Goal: Communication & Community: Participate in discussion

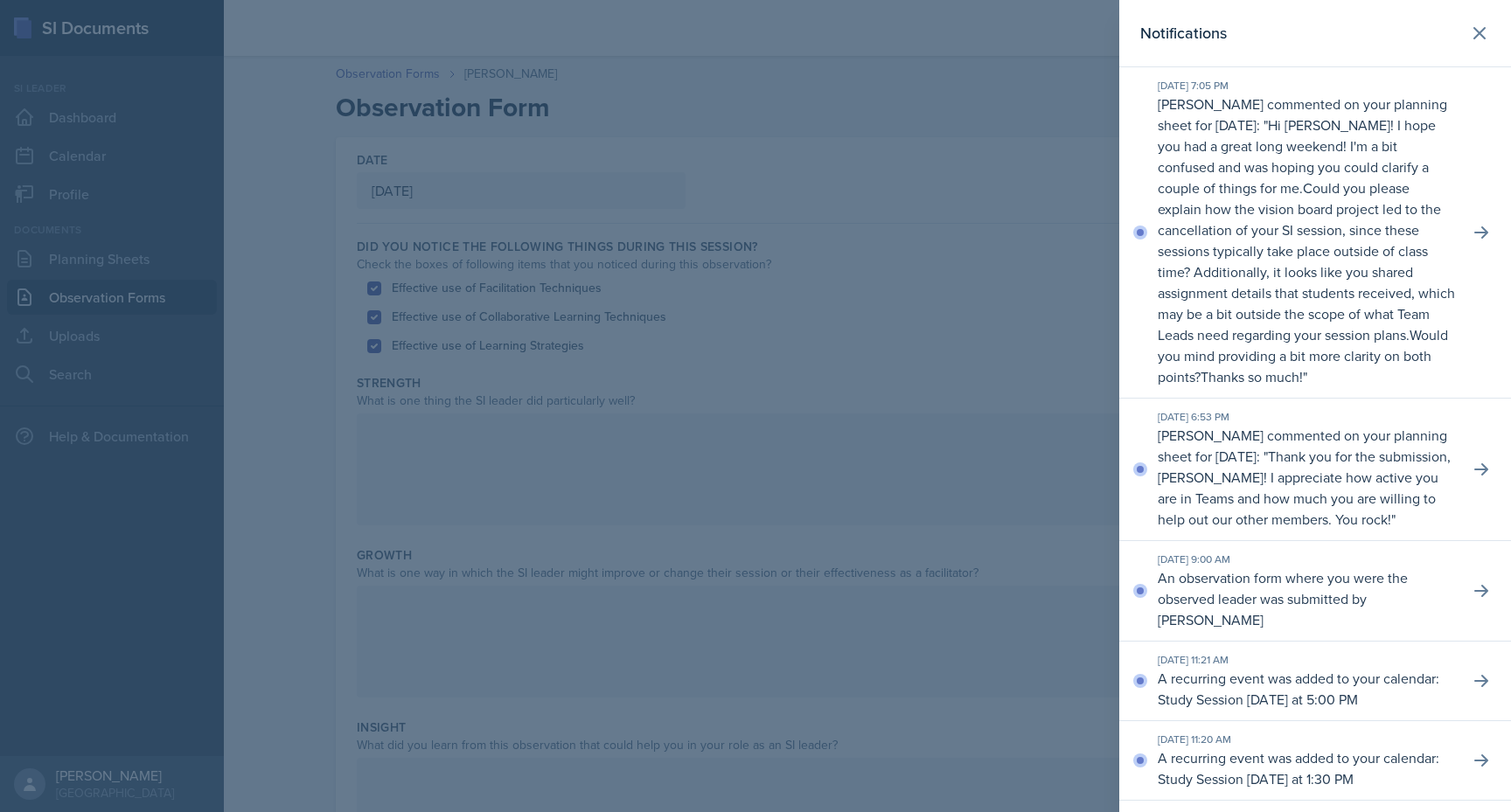
scroll to position [300, 0]
click at [1474, 232] on icon at bounding box center [1481, 232] width 14 height 12
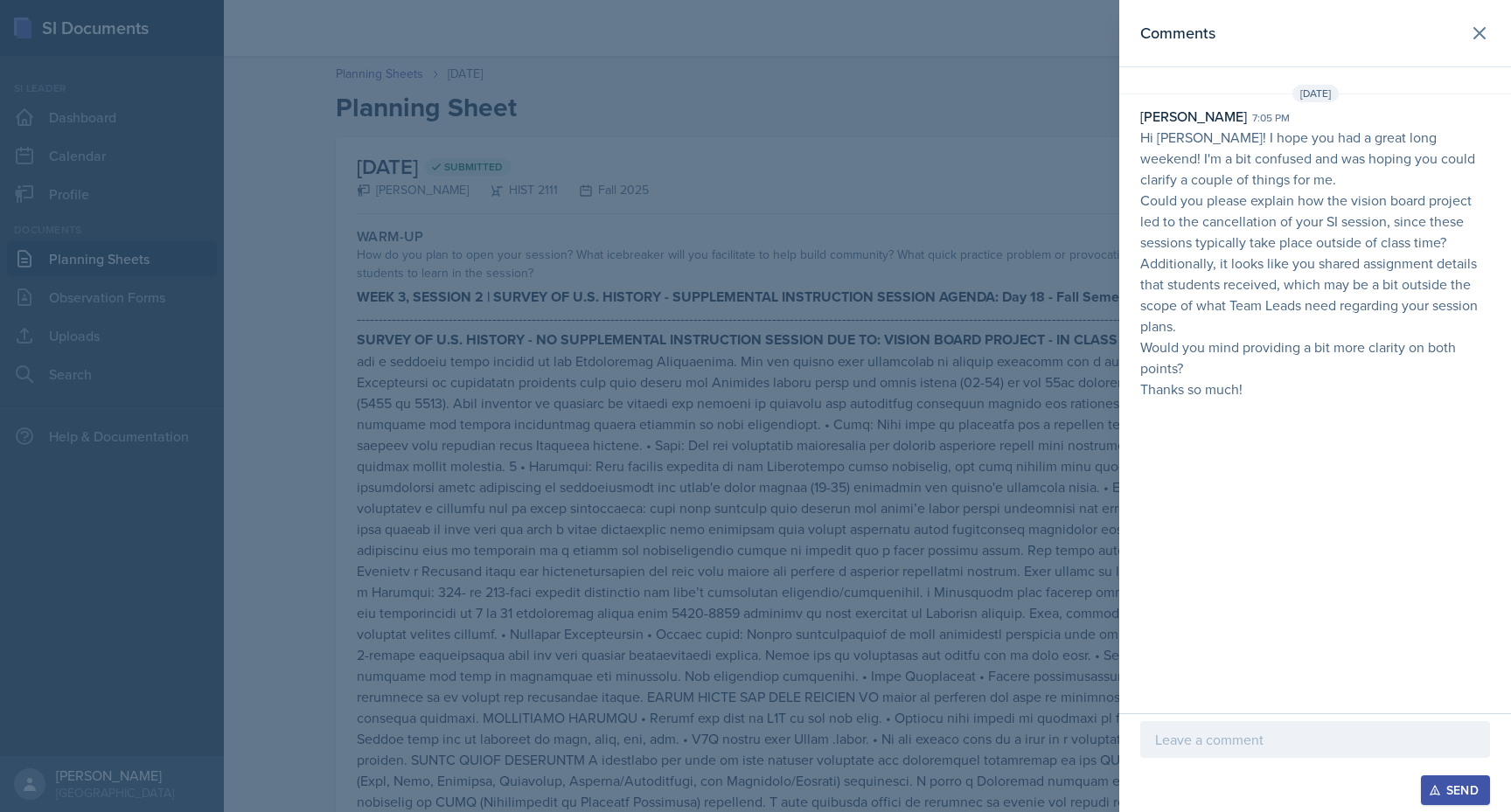
click at [1284, 758] on div at bounding box center [1314, 766] width 349 height 18
click at [1282, 750] on div at bounding box center [1314, 739] width 349 height 37
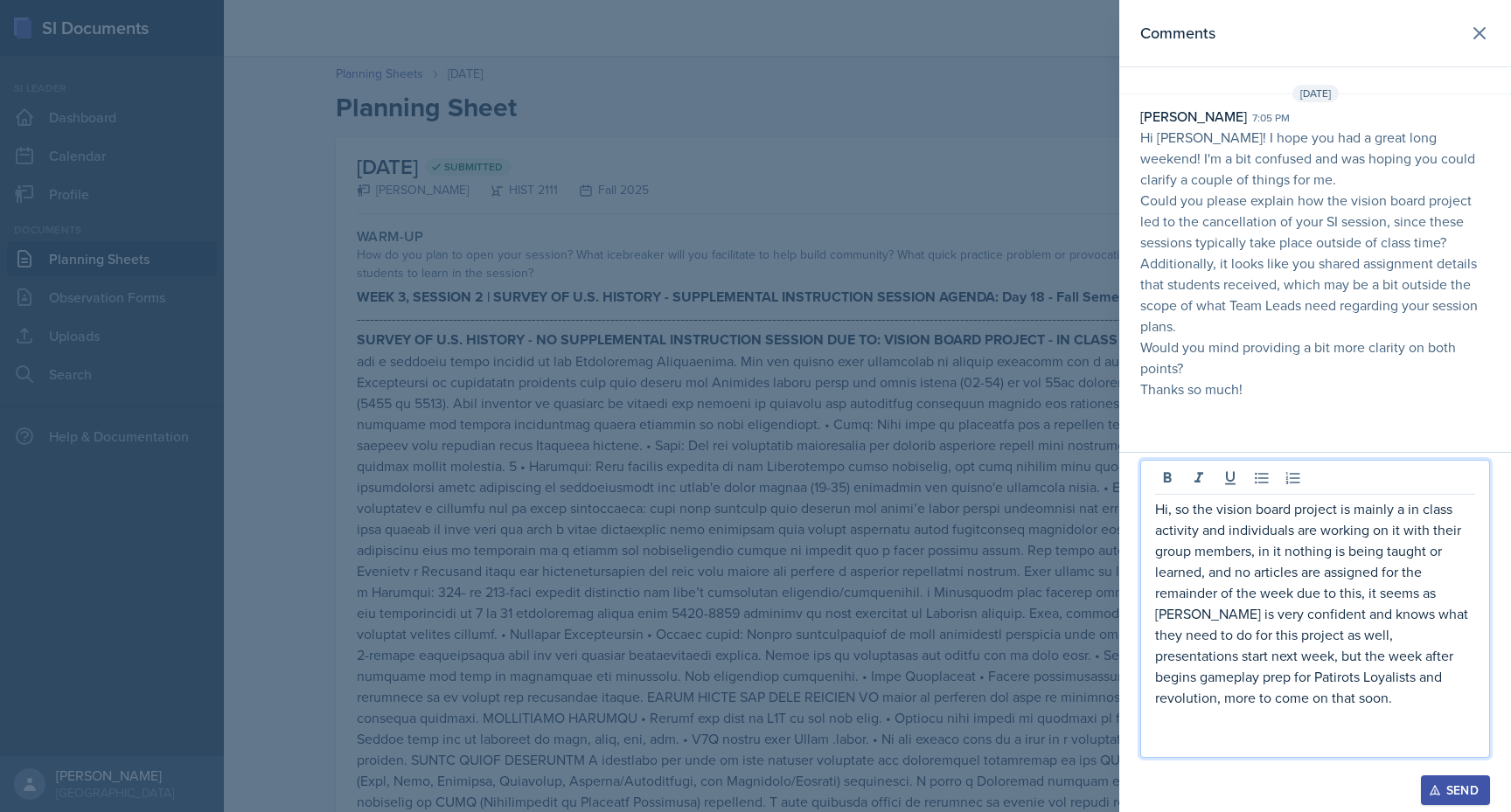
click at [1291, 682] on p "Hi, so the vision board project is mainly a in class activity and individuals a…" at bounding box center [1315, 603] width 320 height 210
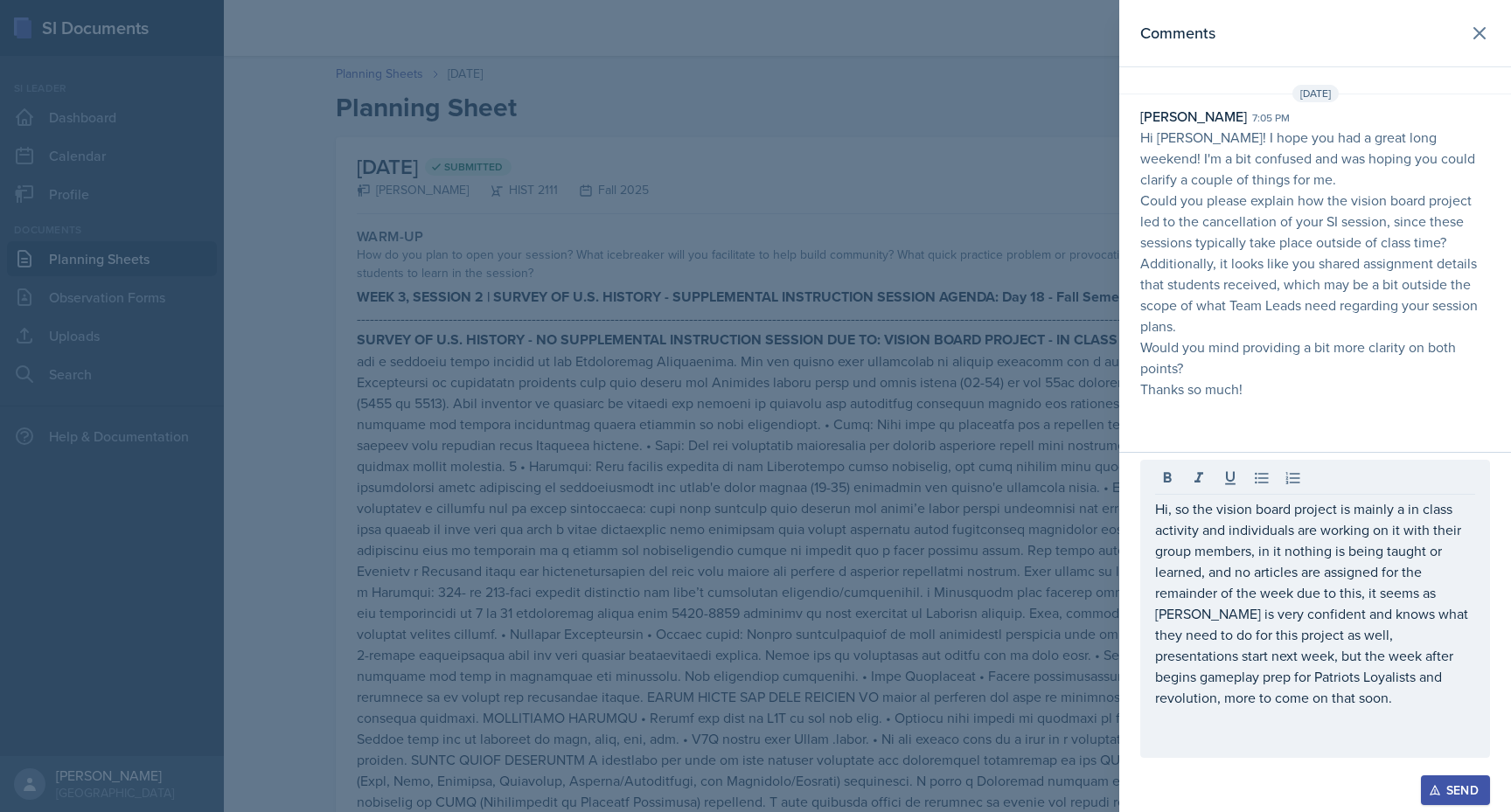
click at [1455, 789] on div "Send" at bounding box center [1455, 790] width 46 height 14
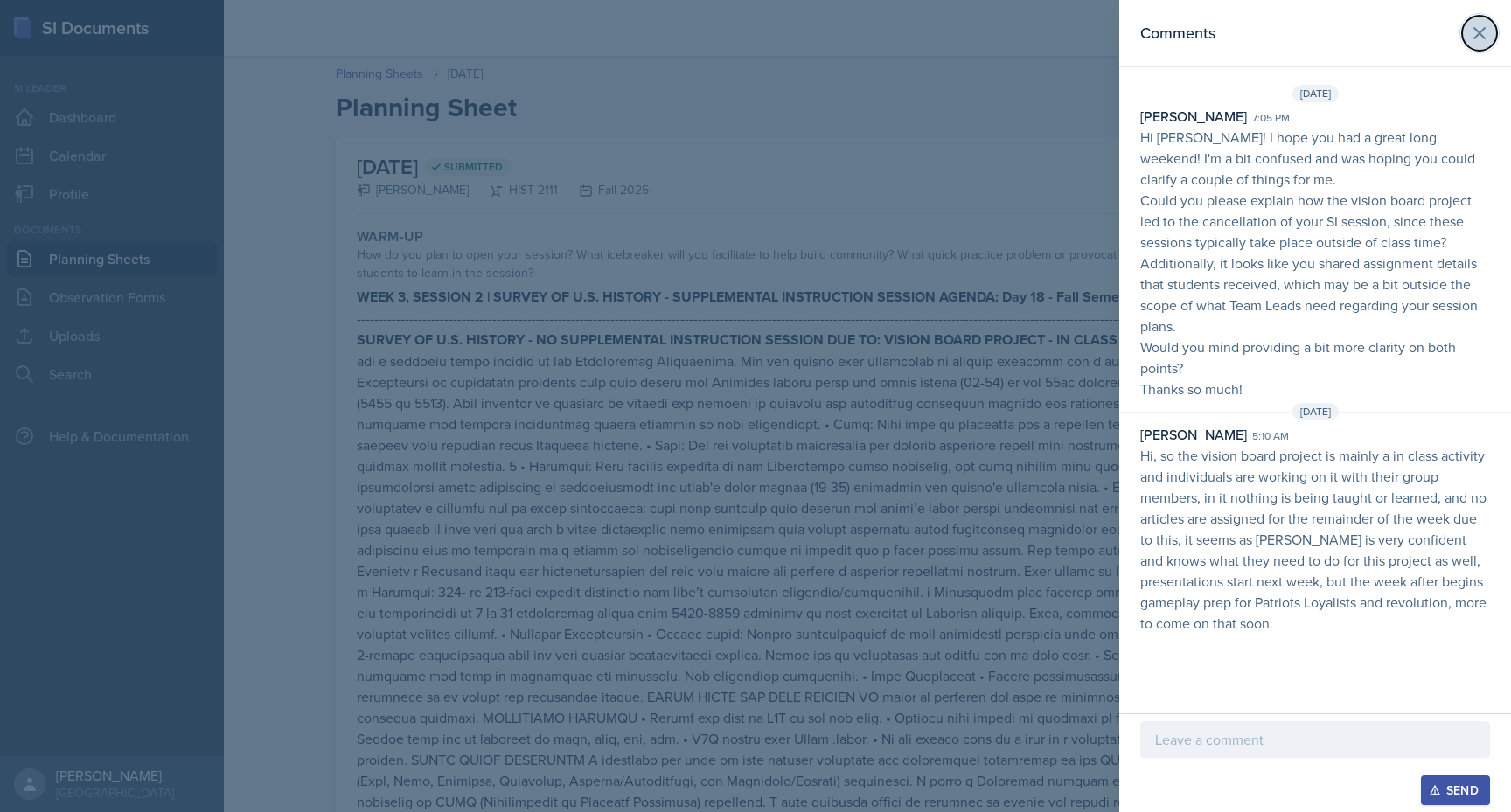
click at [1475, 37] on icon at bounding box center [1479, 33] width 21 height 21
